Goal: Task Accomplishment & Management: Manage account settings

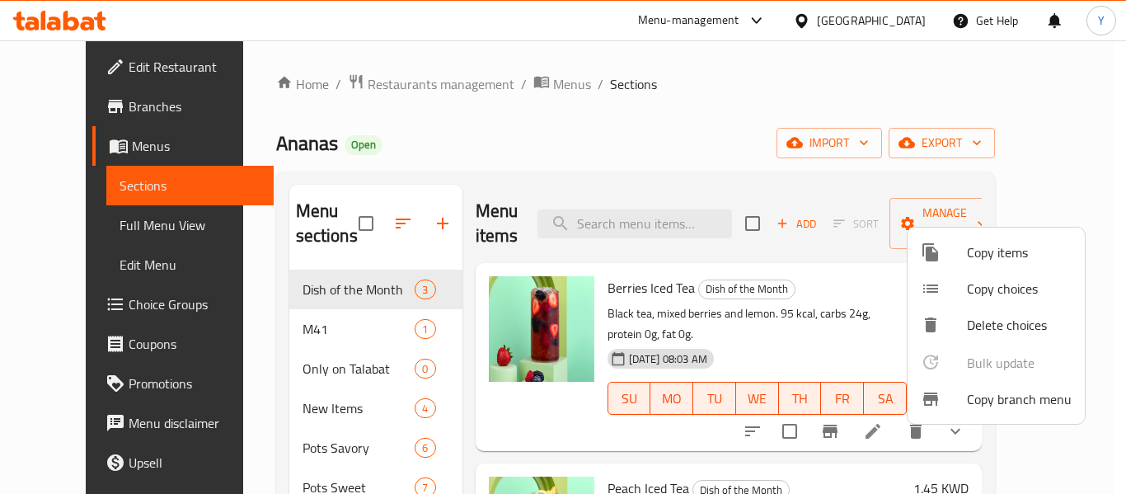
click at [893, 26] on div at bounding box center [563, 247] width 1126 height 494
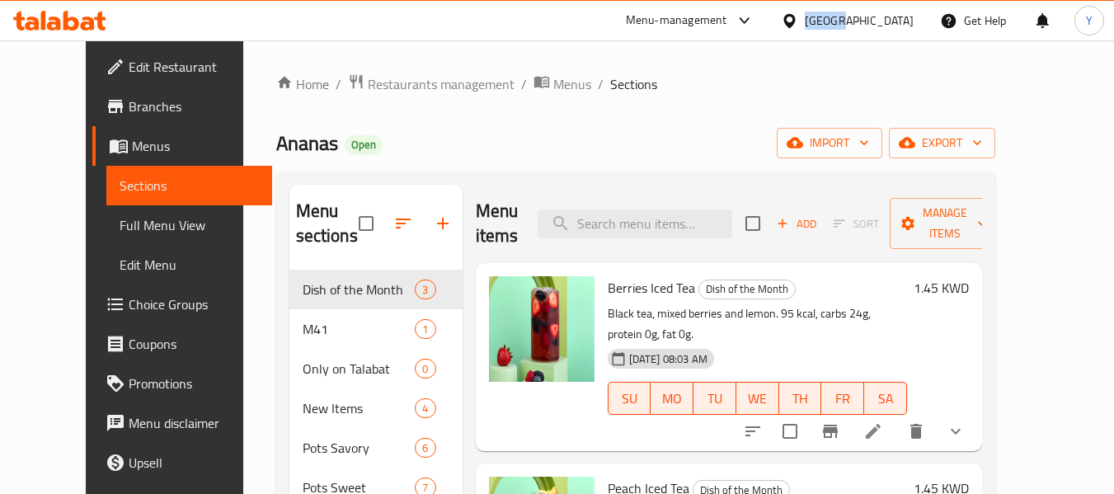
click at [893, 26] on div "[GEOGRAPHIC_DATA]" at bounding box center [859, 21] width 109 height 18
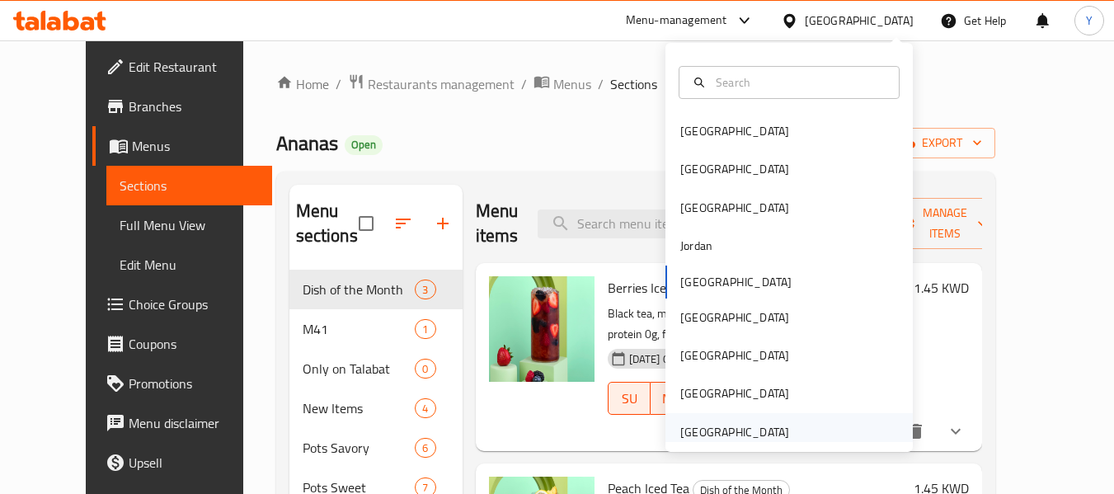
click at [707, 427] on div "[GEOGRAPHIC_DATA]" at bounding box center [734, 432] width 109 height 18
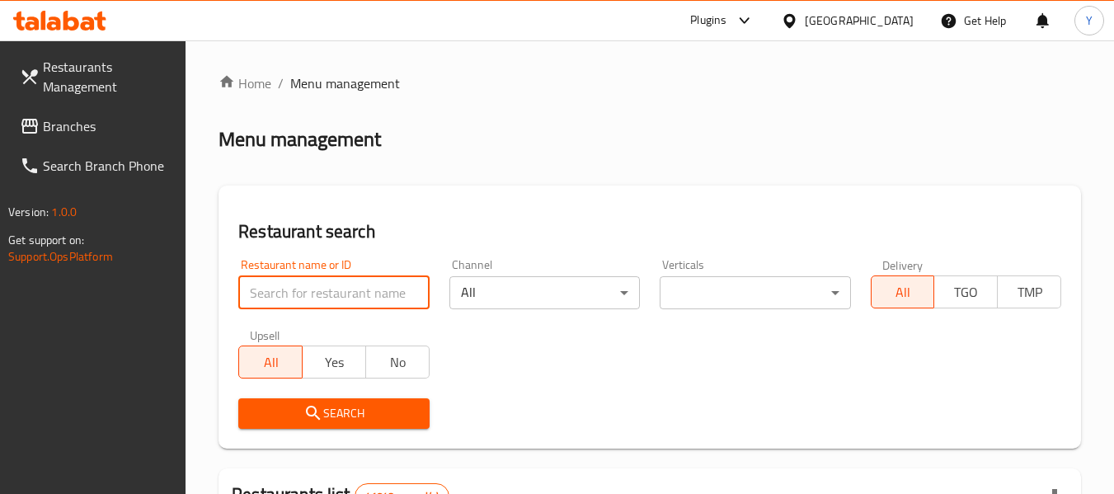
click at [371, 286] on input "search" at bounding box center [333, 292] width 190 height 33
paste input "Puff & Chill Restaurant"
type input "Puff & Chill Restaurant"
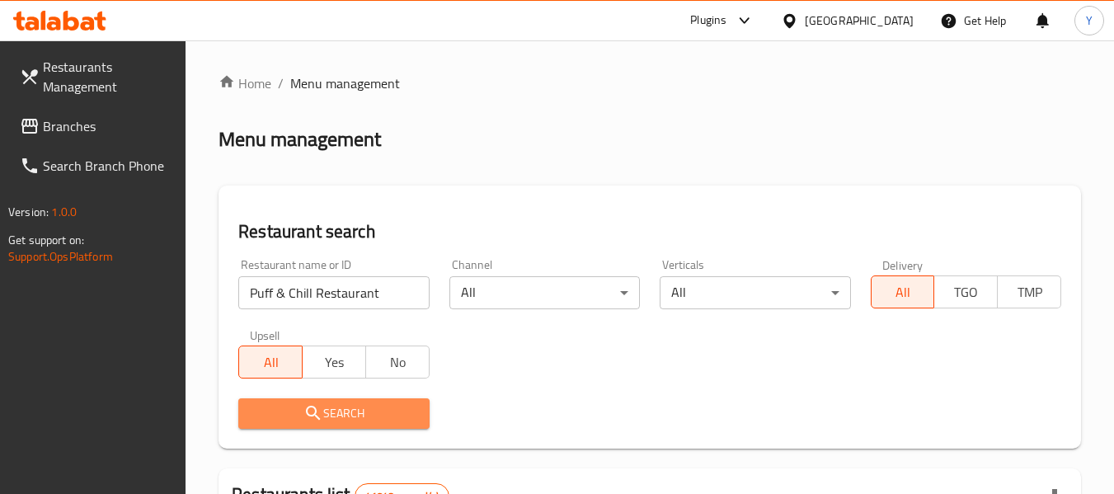
click at [340, 415] on span "Search" at bounding box center [333, 413] width 164 height 21
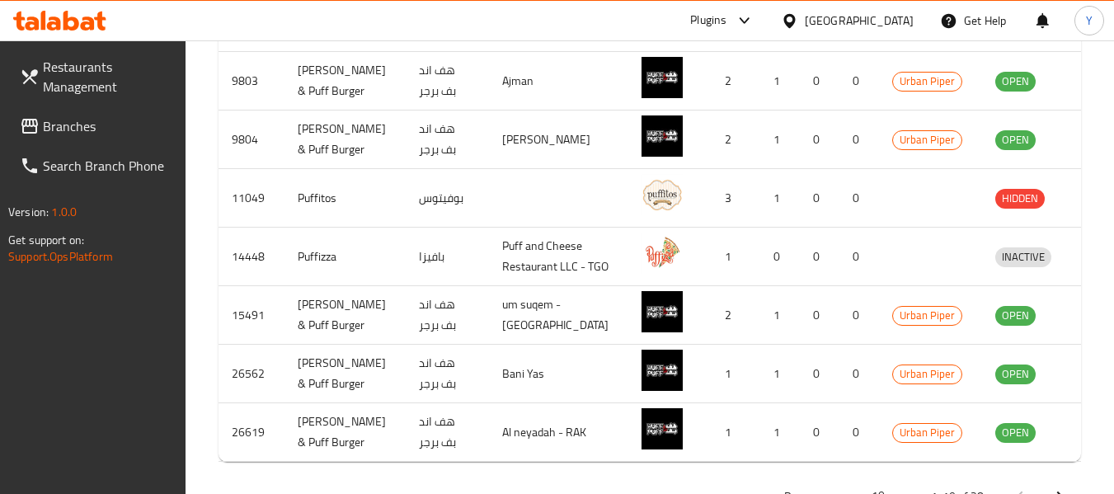
scroll to position [768, 0]
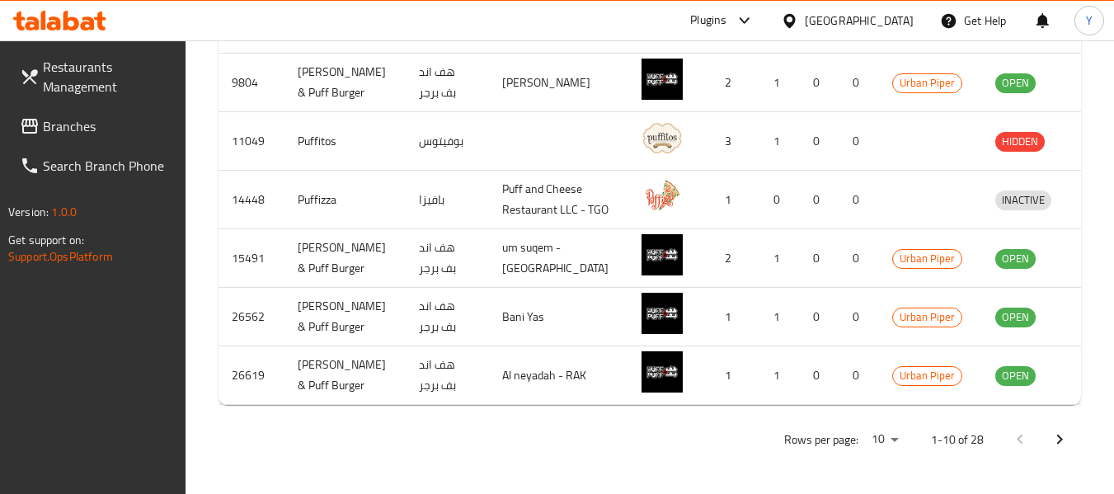
click at [63, 130] on span "Branches" at bounding box center [108, 126] width 130 height 20
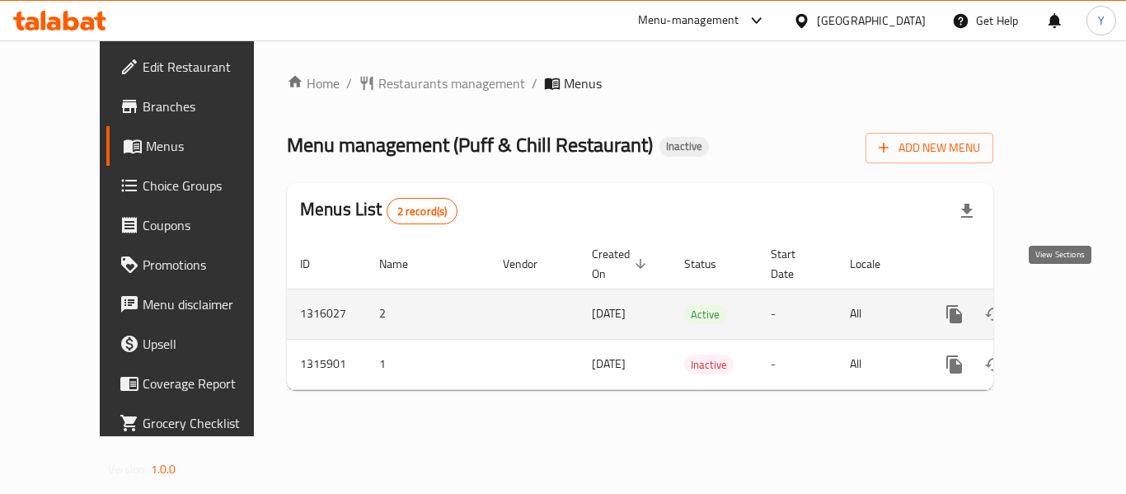
click at [1066, 307] on icon "enhanced table" at bounding box center [1073, 314] width 15 height 15
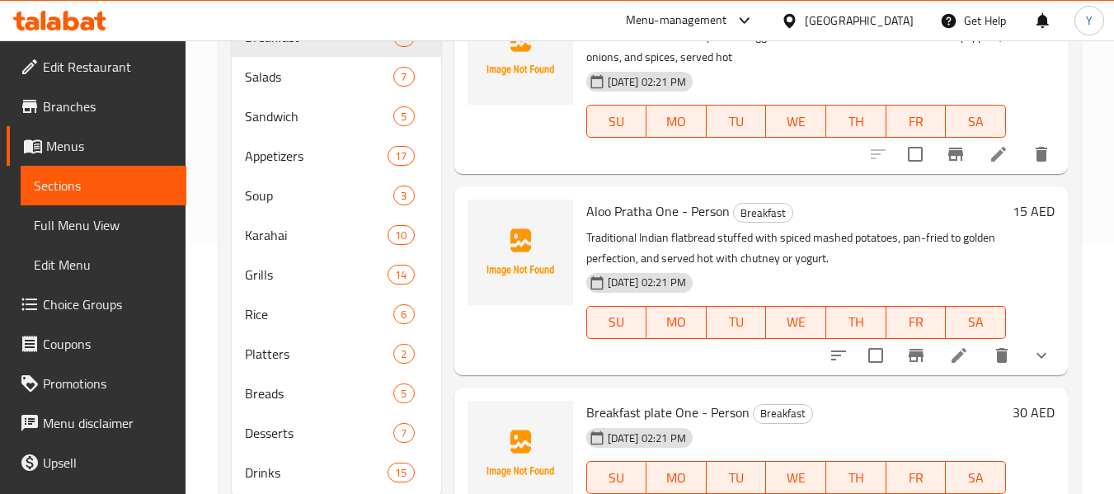
scroll to position [303, 0]
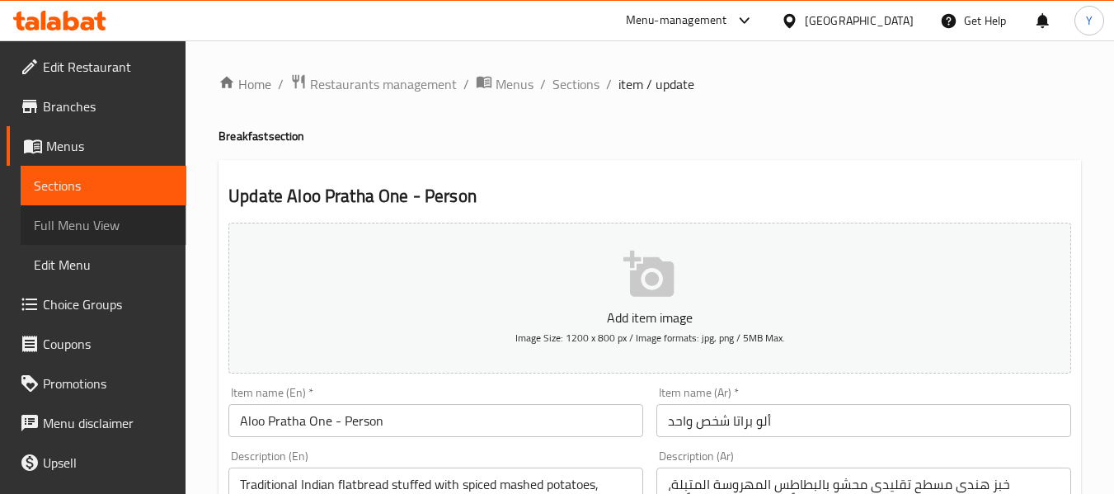
click at [117, 221] on span "Full Menu View" at bounding box center [103, 225] width 139 height 20
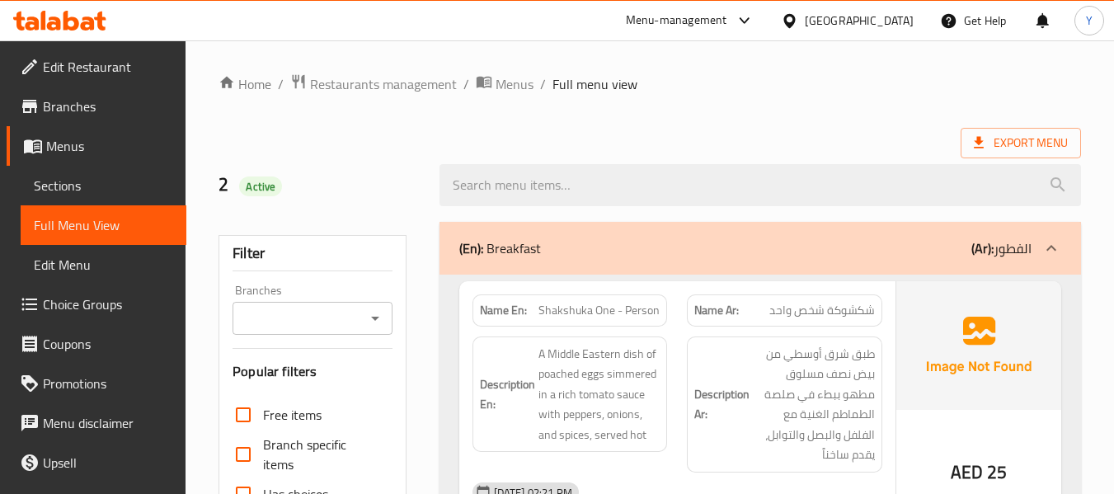
scroll to position [432, 0]
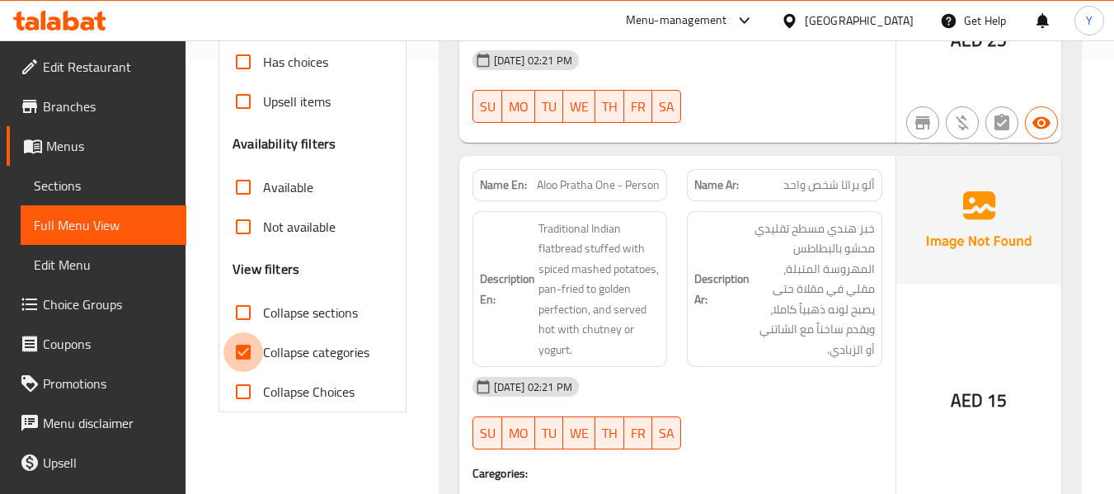
click at [249, 352] on input "Collapse categories" at bounding box center [243, 352] width 40 height 40
checkbox input "false"
click at [732, 236] on h6 "Description Ar: خبز هندي مسطح تقليدي محشو بالبطاطس المهروسة المتبلة، مقلي في مق…" at bounding box center [784, 289] width 181 height 142
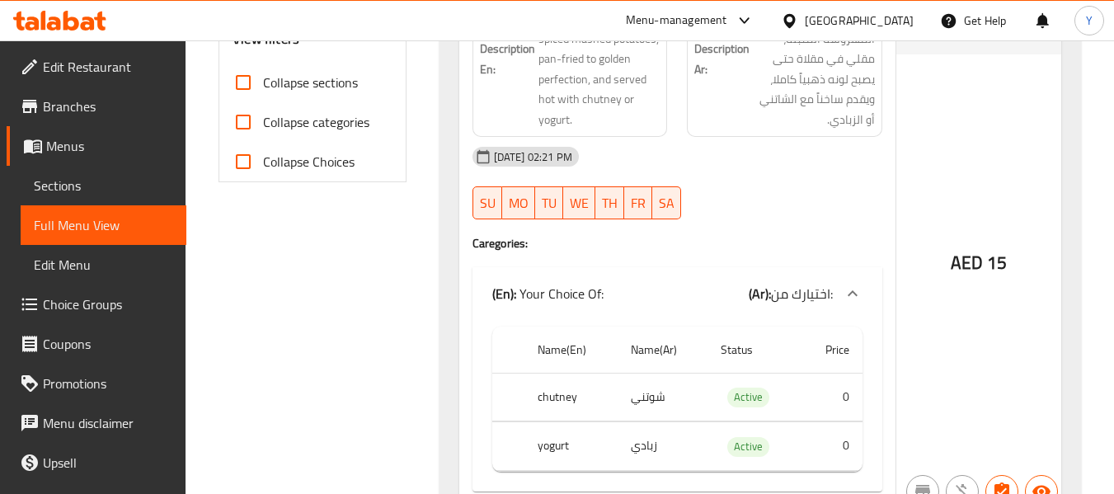
scroll to position [663, 0]
click at [751, 396] on span "Active" at bounding box center [748, 396] width 42 height 19
copy span "Active"
click at [751, 396] on span "Active" at bounding box center [748, 396] width 42 height 19
click at [567, 153] on span "06-10-2025 02:21 PM" at bounding box center [533, 156] width 92 height 16
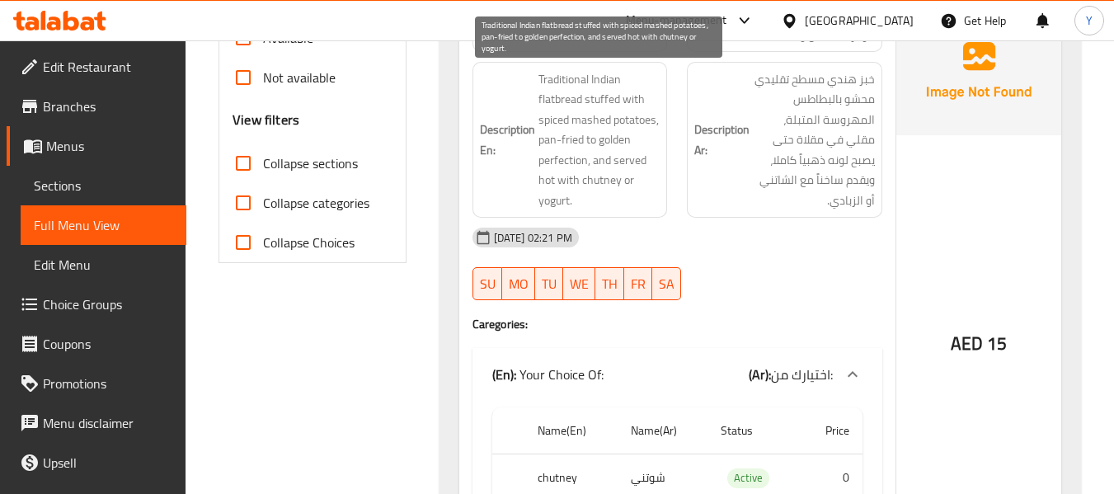
scroll to position [465, 0]
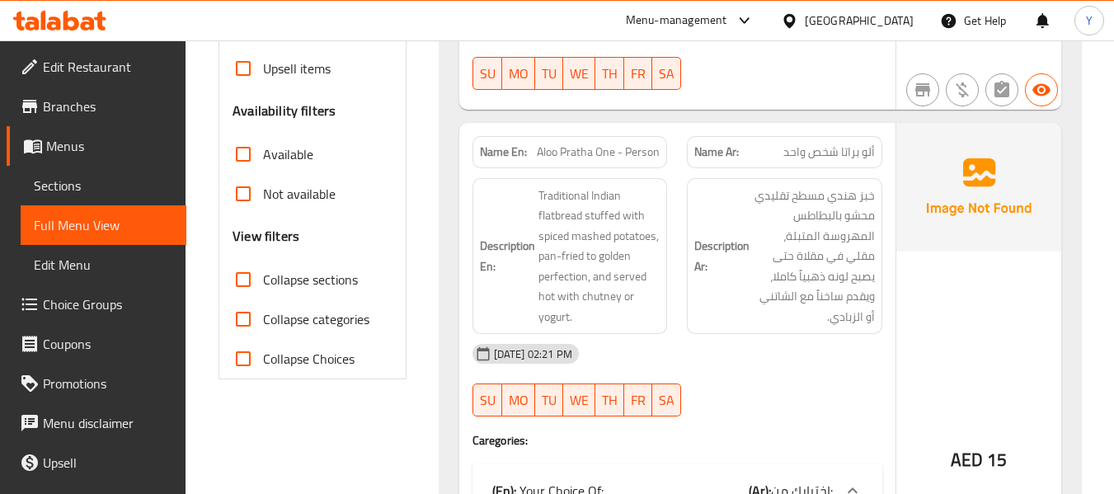
click at [503, 151] on strong "Name En:" at bounding box center [503, 151] width 47 height 17
copy strong "Name En:"
click at [503, 151] on strong "Name En:" at bounding box center [503, 151] width 47 height 17
